Goal: Task Accomplishment & Management: Use online tool/utility

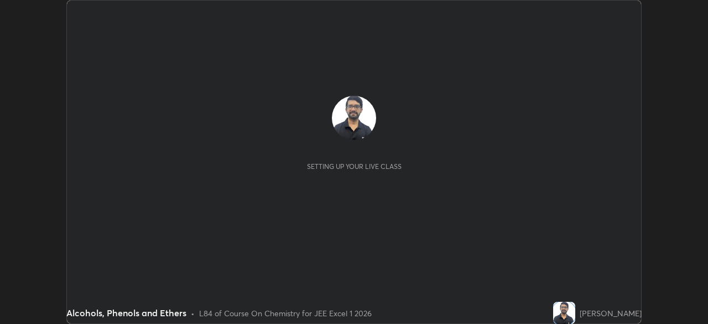
scroll to position [324, 707]
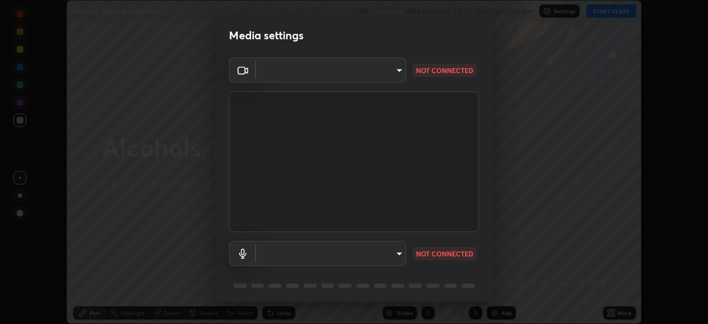
type input "b04d3f4aab0507a607fcb058103082b40897ea5b56942dd6fa8112f95d025699"
type input "communications"
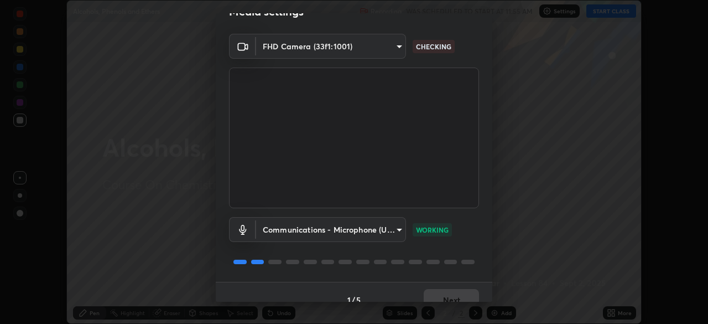
scroll to position [39, 0]
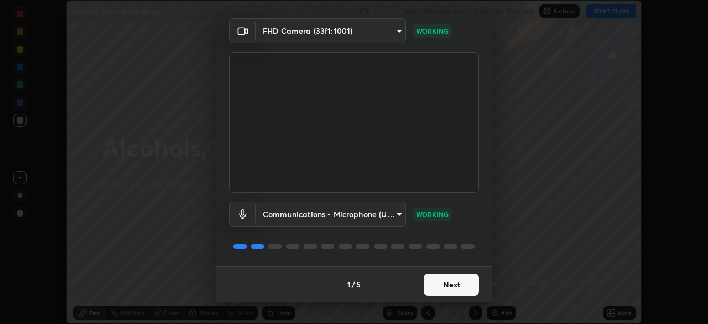
click at [443, 285] on button "Next" at bounding box center [451, 284] width 55 height 22
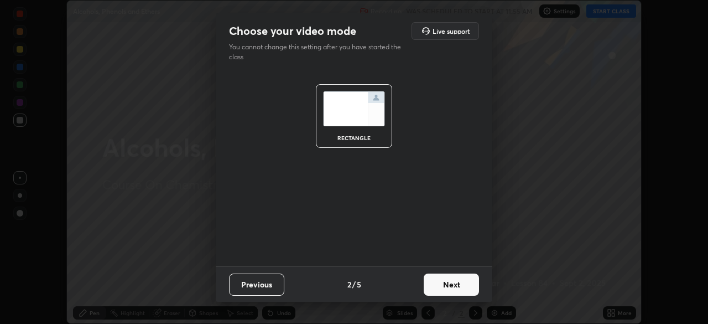
scroll to position [0, 0]
click at [440, 283] on button "Next" at bounding box center [451, 284] width 55 height 22
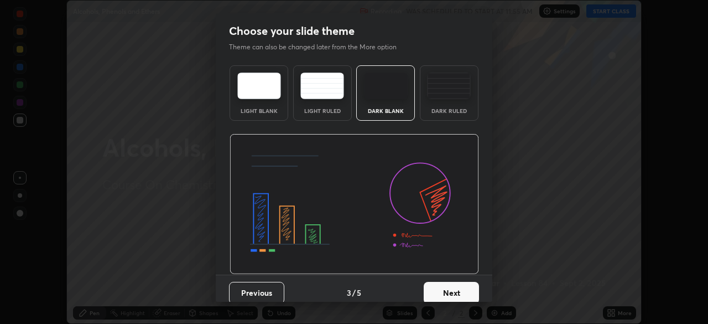
click at [444, 287] on button "Next" at bounding box center [451, 293] width 55 height 22
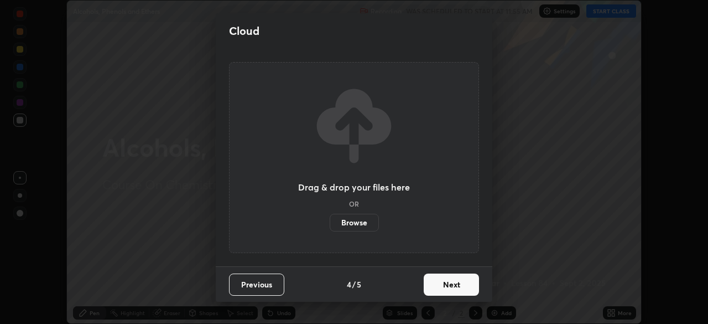
click at [445, 287] on button "Next" at bounding box center [451, 284] width 55 height 22
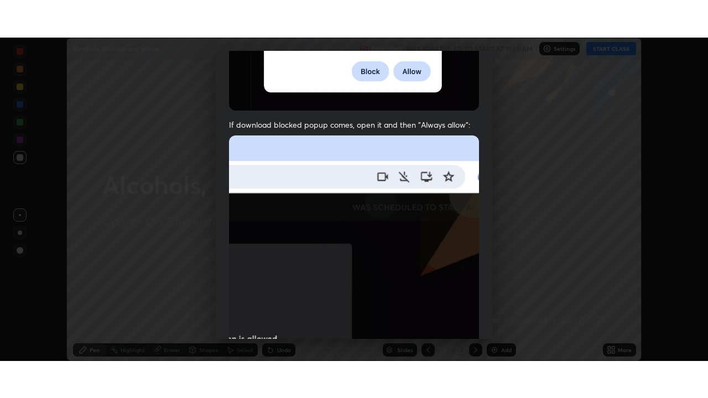
scroll to position [265, 0]
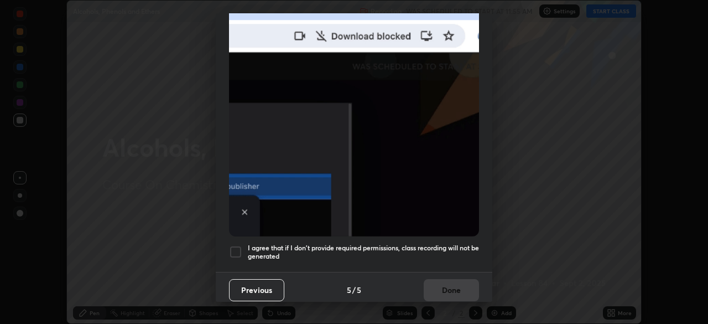
click at [241, 247] on div at bounding box center [235, 251] width 13 height 13
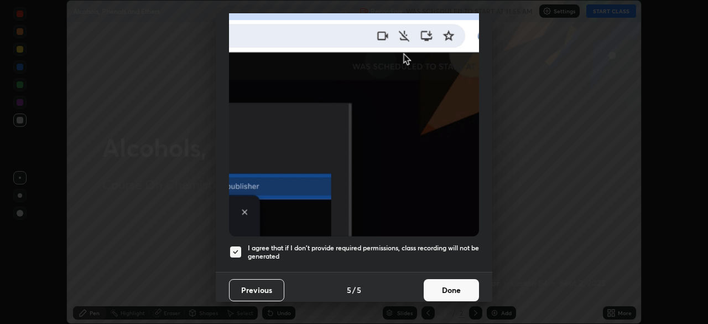
click at [452, 283] on button "Done" at bounding box center [451, 290] width 55 height 22
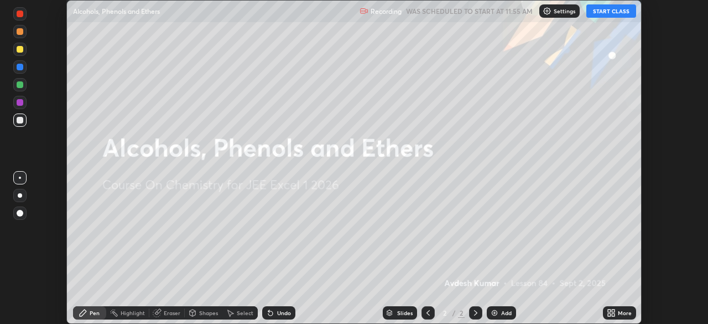
click at [620, 11] on button "START CLASS" at bounding box center [611, 10] width 50 height 13
click at [621, 318] on div "More" at bounding box center [619, 312] width 33 height 13
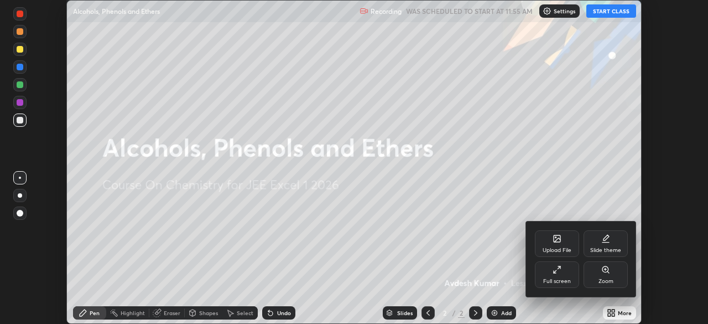
click at [550, 283] on div "Full screen" at bounding box center [557, 281] width 28 height 6
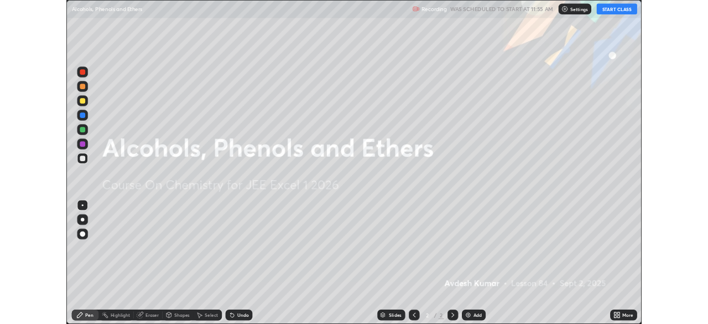
scroll to position [398, 708]
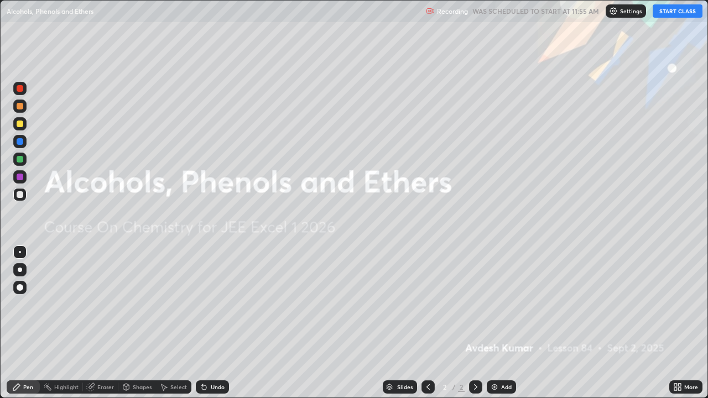
click at [507, 323] on div "Add" at bounding box center [506, 387] width 11 height 6
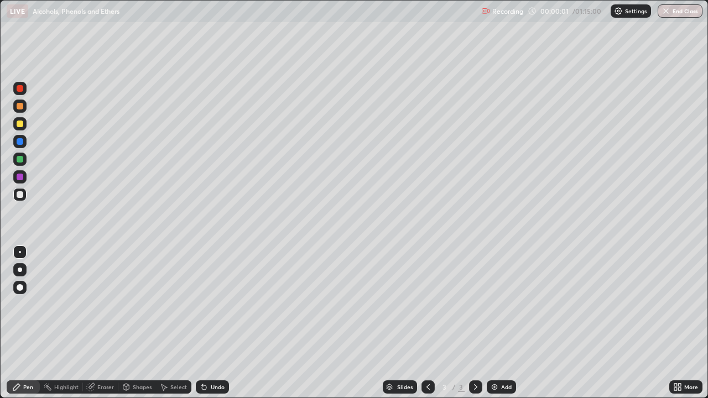
click at [20, 270] on div at bounding box center [20, 270] width 4 height 4
click at [202, 323] on icon at bounding box center [204, 388] width 4 height 4
click at [133, 323] on div "Shapes" at bounding box center [137, 387] width 38 height 13
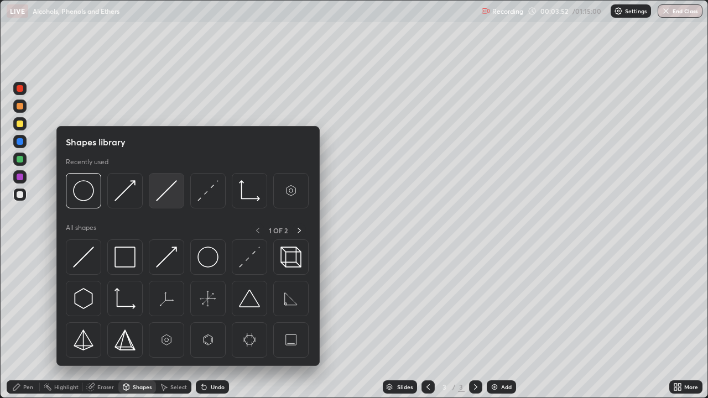
click at [163, 192] on img at bounding box center [166, 190] width 21 height 21
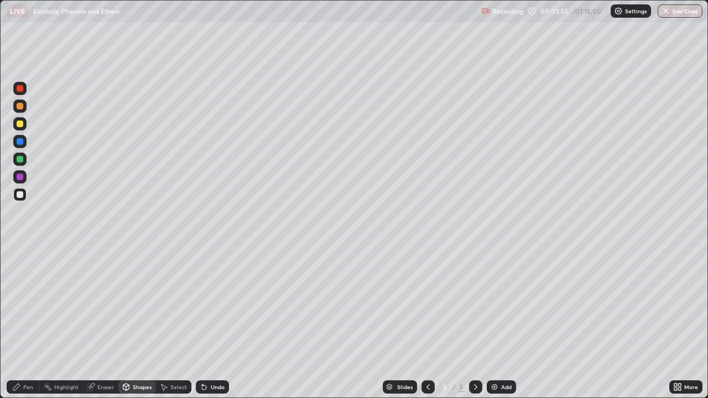
click at [25, 323] on div "Pen" at bounding box center [23, 387] width 33 height 13
click at [20, 124] on div at bounding box center [20, 124] width 7 height 7
click at [21, 194] on div at bounding box center [20, 194] width 7 height 7
click at [196, 323] on div "Undo" at bounding box center [212, 387] width 33 height 13
click at [200, 323] on div "Undo" at bounding box center [212, 387] width 33 height 13
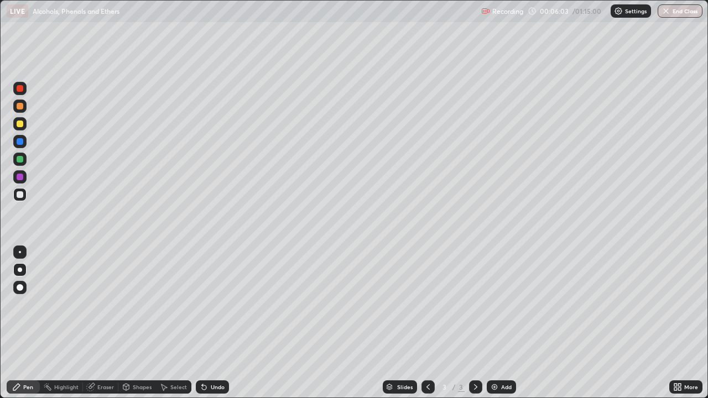
click at [212, 323] on div "Undo" at bounding box center [212, 387] width 33 height 13
click at [212, 323] on div "Undo" at bounding box center [218, 387] width 14 height 6
click at [22, 124] on div at bounding box center [20, 124] width 7 height 7
click at [206, 323] on icon at bounding box center [204, 387] width 9 height 9
click at [205, 323] on icon at bounding box center [204, 387] width 9 height 9
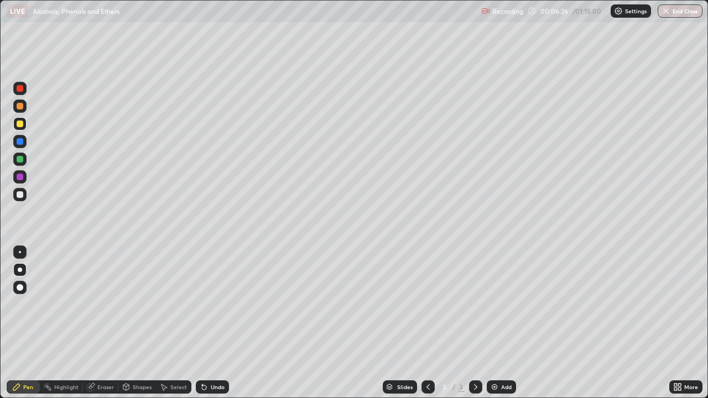
click at [21, 194] on div at bounding box center [20, 194] width 7 height 7
click at [21, 126] on div at bounding box center [20, 124] width 7 height 7
click at [17, 194] on div at bounding box center [20, 194] width 7 height 7
click at [203, 323] on icon at bounding box center [204, 388] width 4 height 4
click at [493, 323] on img at bounding box center [494, 387] width 9 height 9
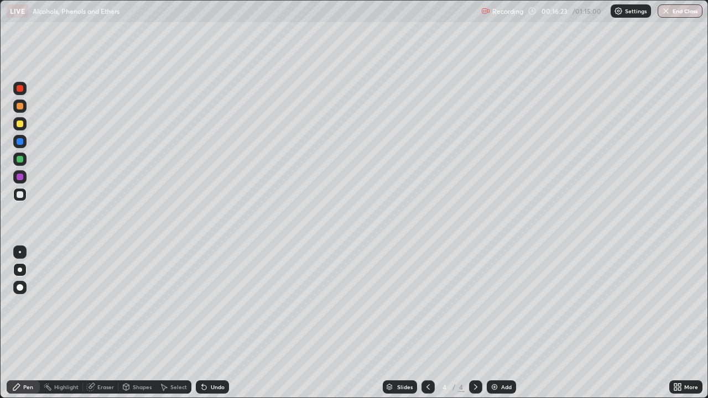
click at [20, 126] on div at bounding box center [20, 124] width 7 height 7
click at [15, 195] on div at bounding box center [19, 194] width 13 height 13
click at [25, 126] on div at bounding box center [19, 123] width 13 height 13
click at [18, 165] on div at bounding box center [19, 159] width 13 height 13
click at [19, 128] on div at bounding box center [19, 123] width 13 height 13
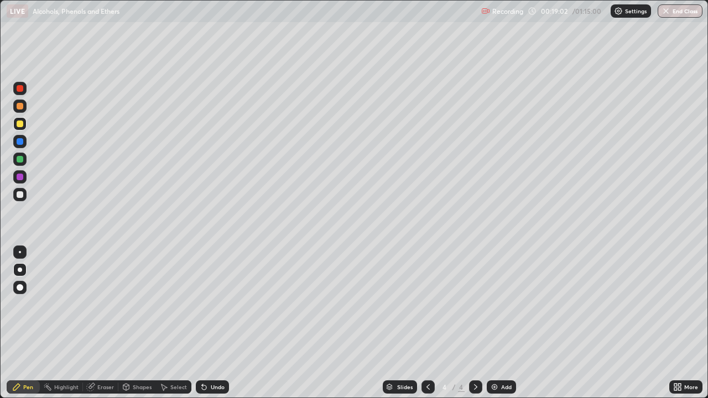
click at [22, 180] on div at bounding box center [19, 176] width 13 height 13
click at [23, 199] on div at bounding box center [19, 194] width 13 height 13
click at [19, 124] on div at bounding box center [20, 124] width 7 height 7
click at [20, 197] on div at bounding box center [20, 194] width 7 height 7
click at [211, 323] on div "Undo" at bounding box center [218, 387] width 14 height 6
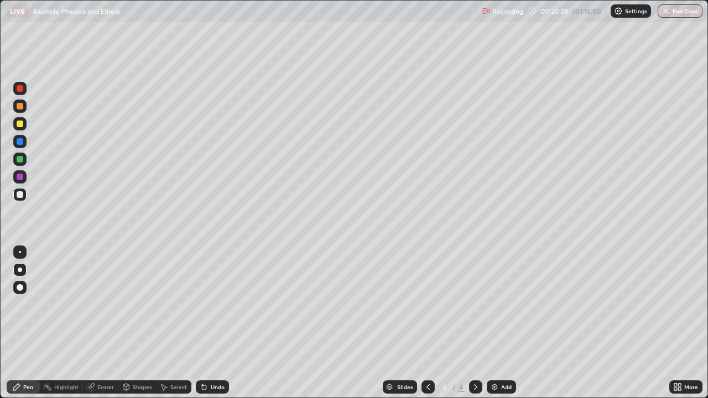
click at [206, 323] on div "Undo" at bounding box center [212, 387] width 33 height 13
click at [207, 323] on icon at bounding box center [204, 387] width 9 height 9
click at [211, 323] on div "Undo" at bounding box center [218, 387] width 14 height 6
click at [208, 323] on div "Undo" at bounding box center [212, 387] width 33 height 13
click at [207, 323] on div "Undo" at bounding box center [212, 387] width 33 height 13
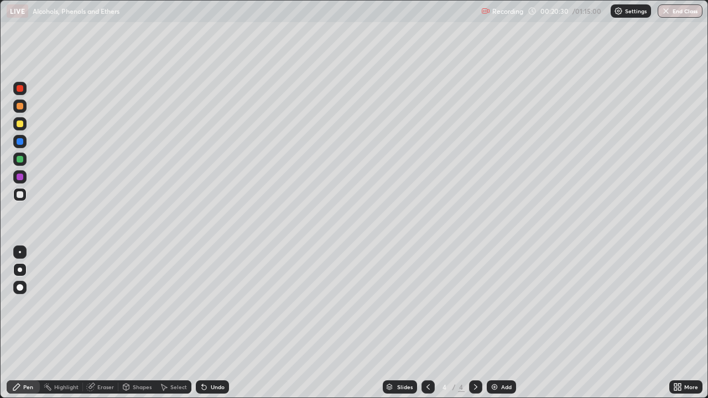
click at [207, 323] on div "Undo" at bounding box center [212, 387] width 33 height 13
click at [202, 323] on icon at bounding box center [202, 384] width 1 height 1
click at [216, 323] on div "Undo" at bounding box center [218, 387] width 14 height 6
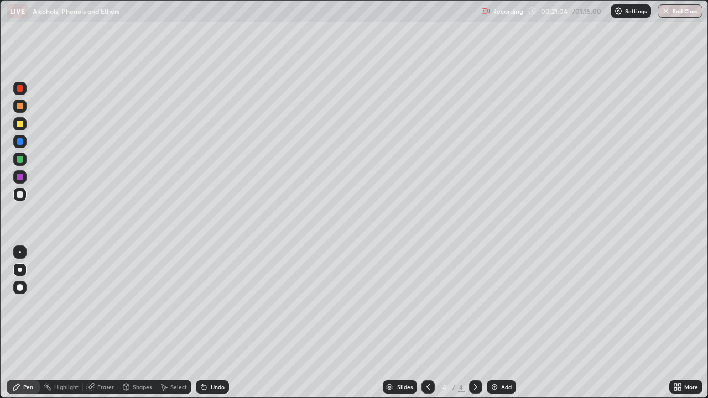
click at [213, 323] on div "Undo" at bounding box center [218, 387] width 14 height 6
click at [18, 136] on div at bounding box center [19, 141] width 13 height 13
click at [21, 122] on div at bounding box center [20, 124] width 7 height 7
click at [15, 192] on div at bounding box center [19, 194] width 13 height 13
click at [427, 323] on icon at bounding box center [428, 387] width 9 height 9
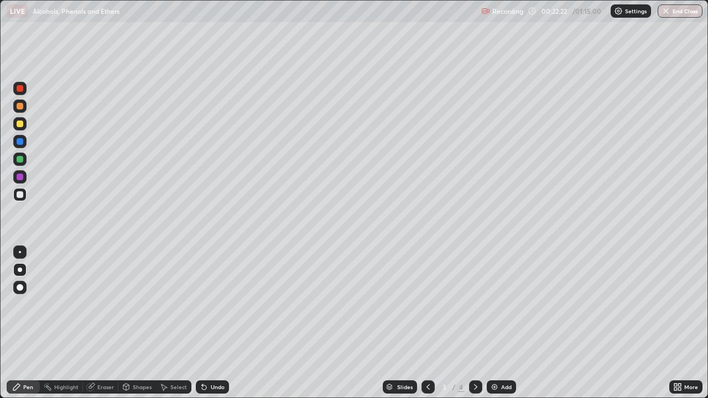
click at [475, 323] on icon at bounding box center [475, 387] width 9 height 9
click at [22, 197] on div at bounding box center [20, 194] width 7 height 7
click at [14, 192] on div at bounding box center [19, 194] width 13 height 13
click at [424, 323] on div at bounding box center [427, 387] width 13 height 13
click at [474, 323] on icon at bounding box center [475, 387] width 3 height 6
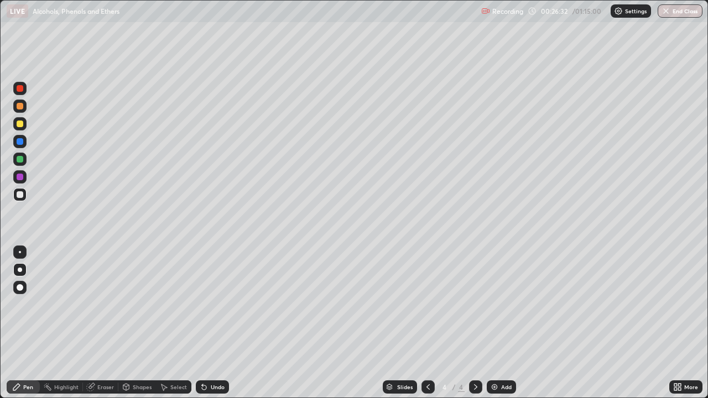
click at [496, 323] on img at bounding box center [494, 387] width 9 height 9
click at [206, 323] on icon at bounding box center [204, 387] width 9 height 9
click at [18, 125] on div at bounding box center [20, 124] width 7 height 7
click at [215, 323] on div "Undo" at bounding box center [212, 387] width 33 height 13
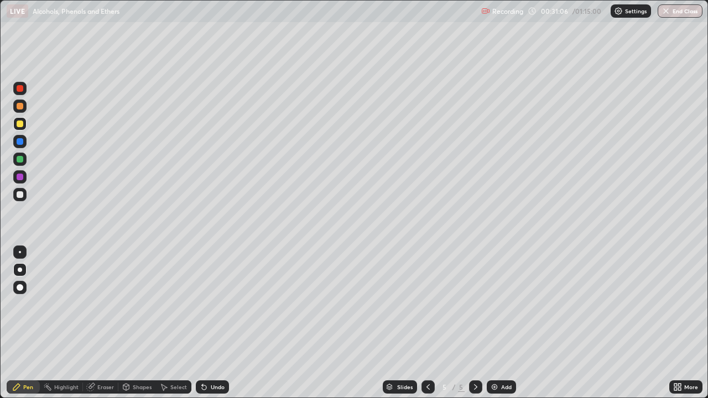
click at [207, 323] on div "Undo" at bounding box center [212, 387] width 33 height 13
click at [206, 323] on icon at bounding box center [204, 387] width 9 height 9
click at [215, 323] on div "Undo" at bounding box center [218, 387] width 14 height 6
click at [106, 323] on div "Eraser" at bounding box center [105, 387] width 17 height 6
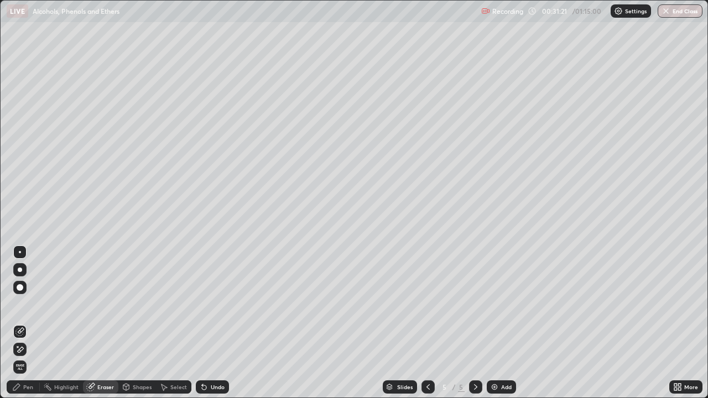
click at [31, 323] on div "Pen" at bounding box center [23, 387] width 33 height 13
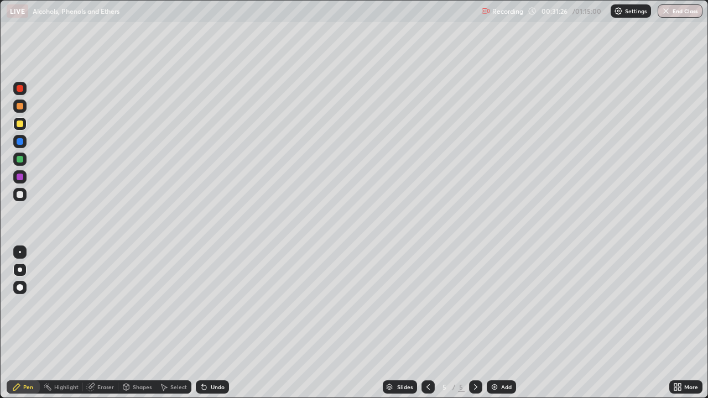
click at [19, 195] on div at bounding box center [20, 194] width 7 height 7
click at [24, 125] on div at bounding box center [19, 123] width 13 height 13
click at [22, 192] on div at bounding box center [20, 194] width 7 height 7
click at [21, 129] on div at bounding box center [19, 123] width 13 height 13
click at [14, 200] on div at bounding box center [19, 195] width 13 height 18
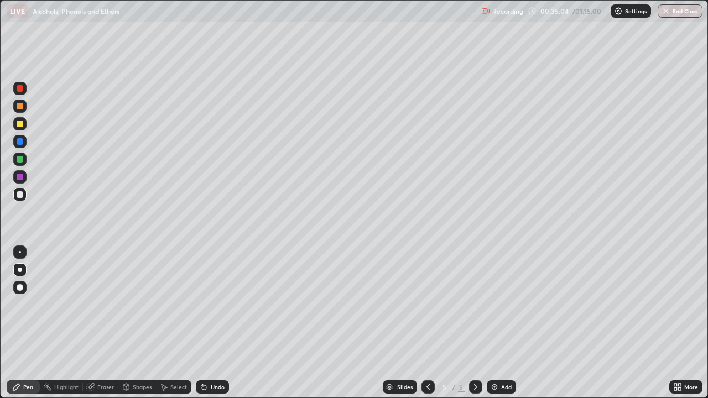
click at [202, 323] on div "Undo" at bounding box center [212, 387] width 33 height 13
click at [496, 323] on div "Add" at bounding box center [501, 387] width 29 height 13
click at [209, 323] on div "Undo" at bounding box center [212, 387] width 33 height 13
click at [202, 323] on icon at bounding box center [204, 388] width 4 height 4
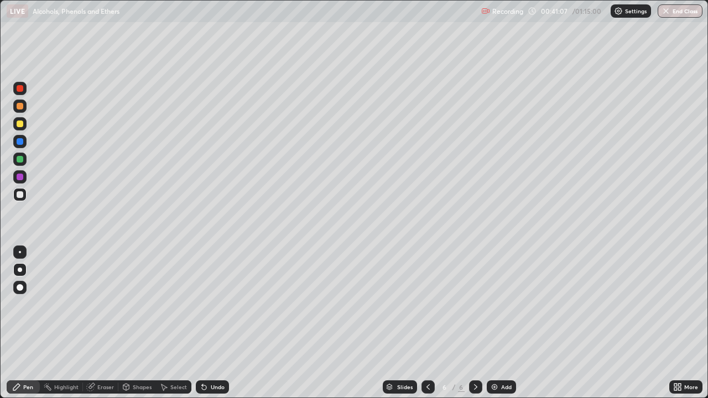
click at [206, 323] on icon at bounding box center [204, 387] width 9 height 9
click at [497, 323] on img at bounding box center [494, 387] width 9 height 9
click at [207, 323] on div "Undo" at bounding box center [212, 387] width 33 height 13
click at [200, 323] on icon at bounding box center [204, 387] width 9 height 9
click at [214, 323] on div "Undo" at bounding box center [218, 387] width 14 height 6
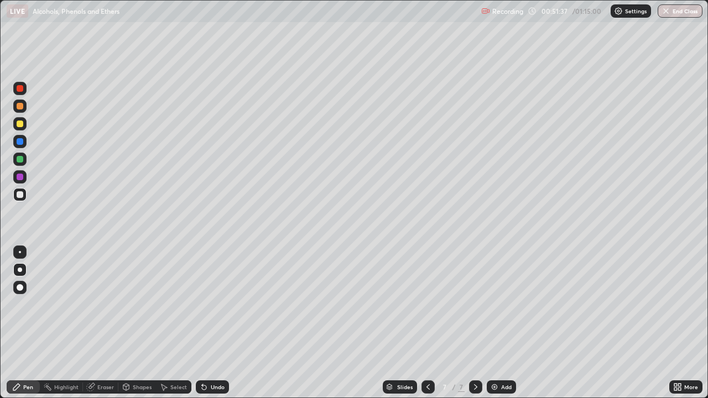
click at [206, 323] on div "Undo" at bounding box center [212, 387] width 33 height 13
click at [14, 126] on div at bounding box center [19, 123] width 13 height 13
click at [200, 323] on div "Undo" at bounding box center [212, 387] width 33 height 13
click at [202, 323] on icon at bounding box center [202, 384] width 1 height 1
click at [20, 193] on div at bounding box center [20, 194] width 7 height 7
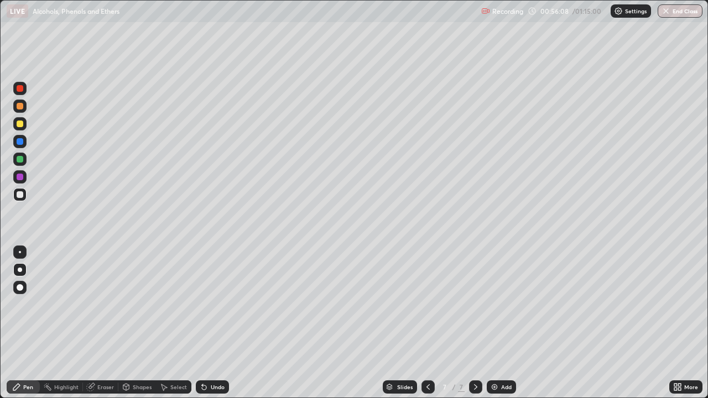
click at [493, 323] on img at bounding box center [494, 387] width 9 height 9
click at [211, 323] on div "Undo" at bounding box center [218, 387] width 14 height 6
click at [207, 323] on div "Undo" at bounding box center [212, 387] width 33 height 13
click at [209, 323] on div "Undo" at bounding box center [212, 387] width 33 height 13
click at [20, 124] on div at bounding box center [20, 124] width 7 height 7
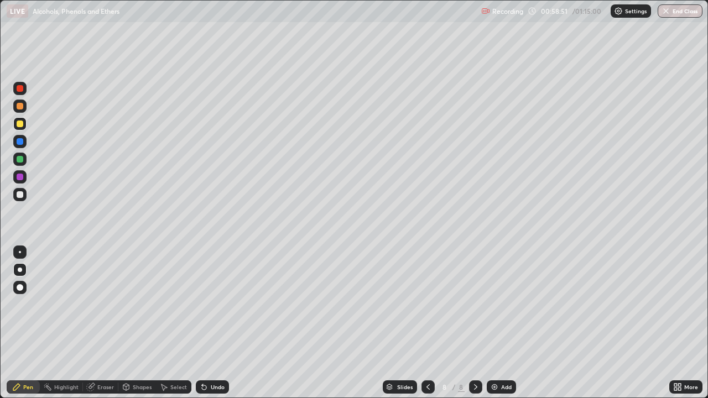
click at [22, 199] on div at bounding box center [19, 194] width 13 height 13
click at [19, 195] on div at bounding box center [20, 194] width 7 height 7
click at [493, 323] on img at bounding box center [494, 387] width 9 height 9
click at [214, 323] on div "Undo" at bounding box center [218, 387] width 14 height 6
click at [208, 323] on div "Undo" at bounding box center [212, 387] width 33 height 13
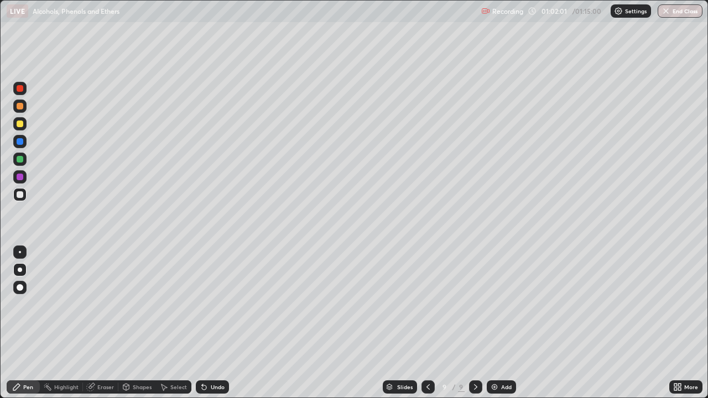
click at [214, 323] on div "Undo" at bounding box center [212, 387] width 33 height 13
click at [211, 323] on div "Undo" at bounding box center [218, 387] width 14 height 6
click at [216, 323] on div "Undo" at bounding box center [212, 387] width 33 height 13
click at [202, 323] on icon at bounding box center [202, 384] width 1 height 1
click at [202, 323] on icon at bounding box center [204, 388] width 4 height 4
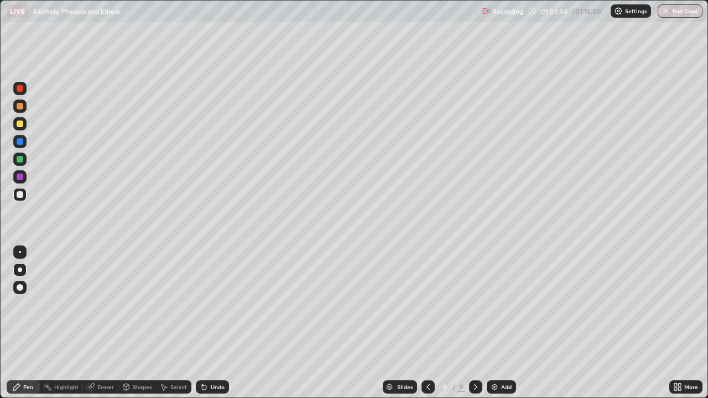
click at [205, 323] on icon at bounding box center [204, 387] width 9 height 9
click at [202, 323] on icon at bounding box center [204, 388] width 4 height 4
click at [210, 323] on div "Undo" at bounding box center [212, 387] width 33 height 13
click at [206, 323] on div "Undo" at bounding box center [212, 387] width 33 height 13
click at [214, 323] on div "Undo" at bounding box center [212, 387] width 33 height 13
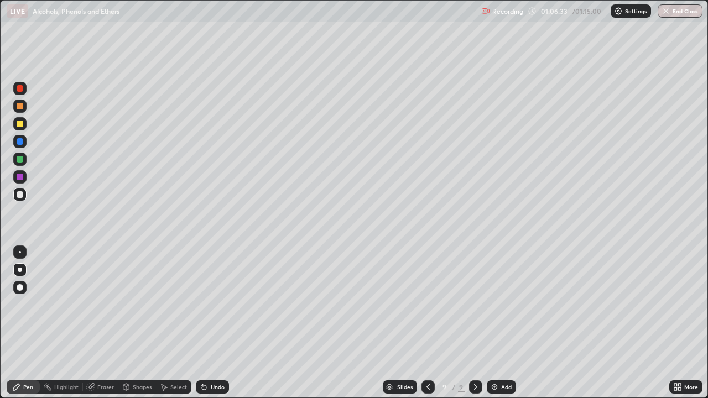
click at [206, 323] on icon at bounding box center [204, 387] width 9 height 9
click at [208, 323] on div "Undo" at bounding box center [212, 387] width 33 height 13
click at [215, 323] on div "Undo" at bounding box center [218, 387] width 14 height 6
click at [219, 323] on div "Undo" at bounding box center [218, 387] width 14 height 6
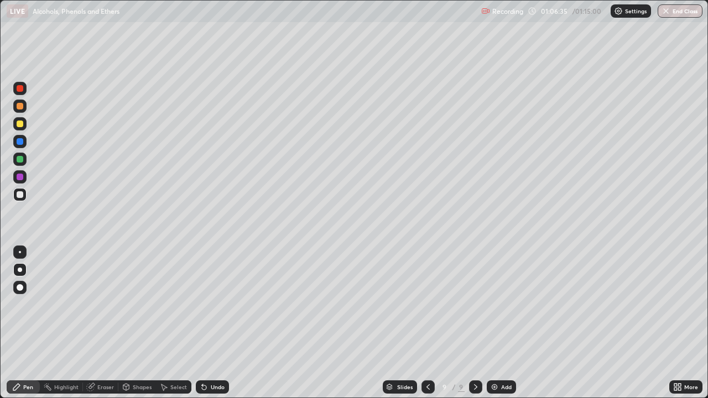
click at [222, 323] on div "Undo" at bounding box center [218, 387] width 14 height 6
click at [223, 323] on div "Undo" at bounding box center [212, 387] width 33 height 13
click at [227, 323] on div "Undo" at bounding box center [212, 387] width 33 height 13
click at [202, 323] on icon at bounding box center [204, 388] width 4 height 4
click at [206, 323] on icon at bounding box center [204, 387] width 9 height 9
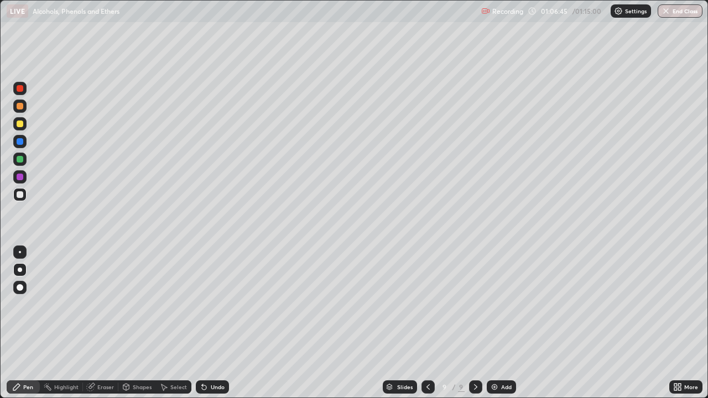
click at [204, 323] on icon at bounding box center [204, 387] width 9 height 9
click at [202, 323] on icon at bounding box center [202, 384] width 1 height 1
click at [199, 323] on div "Undo" at bounding box center [212, 387] width 33 height 13
click at [675, 11] on button "End Class" at bounding box center [680, 10] width 45 height 13
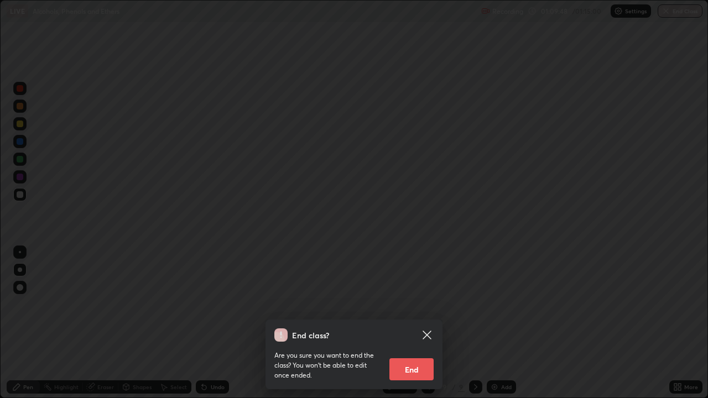
click at [417, 323] on button "End" at bounding box center [411, 369] width 44 height 22
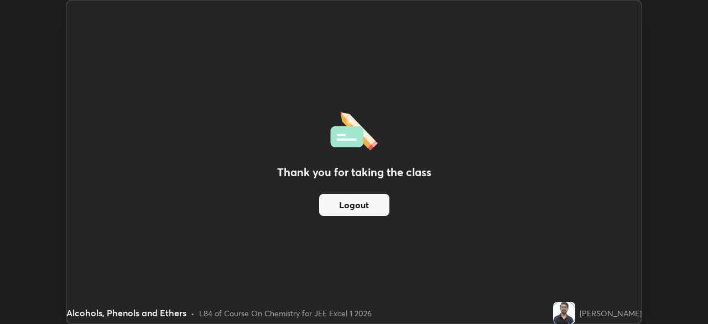
scroll to position [54991, 54606]
